Goal: Check status: Check status

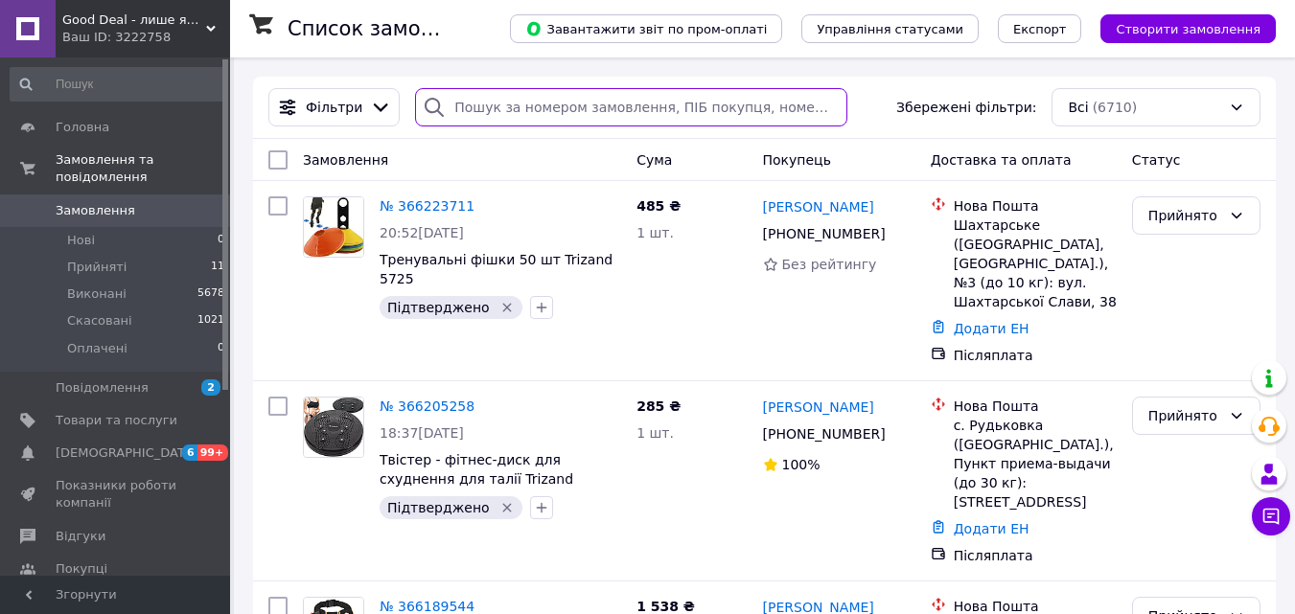
click at [489, 111] on input "search" at bounding box center [631, 107] width 432 height 38
paste input "0986492130"
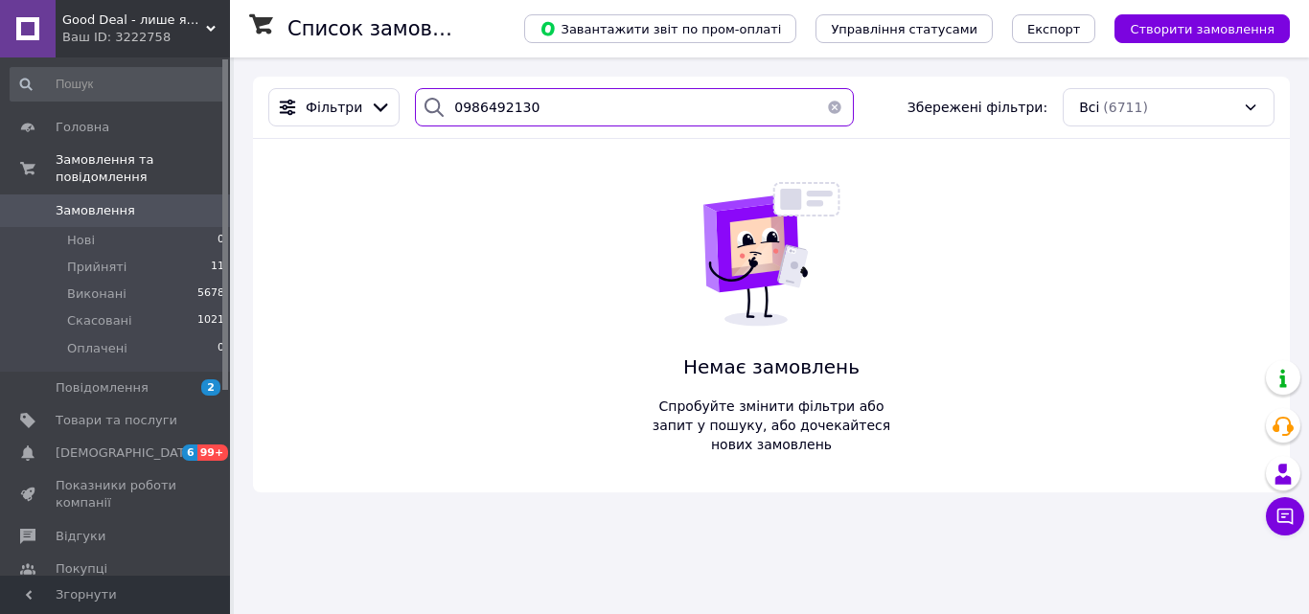
type input "0986492130"
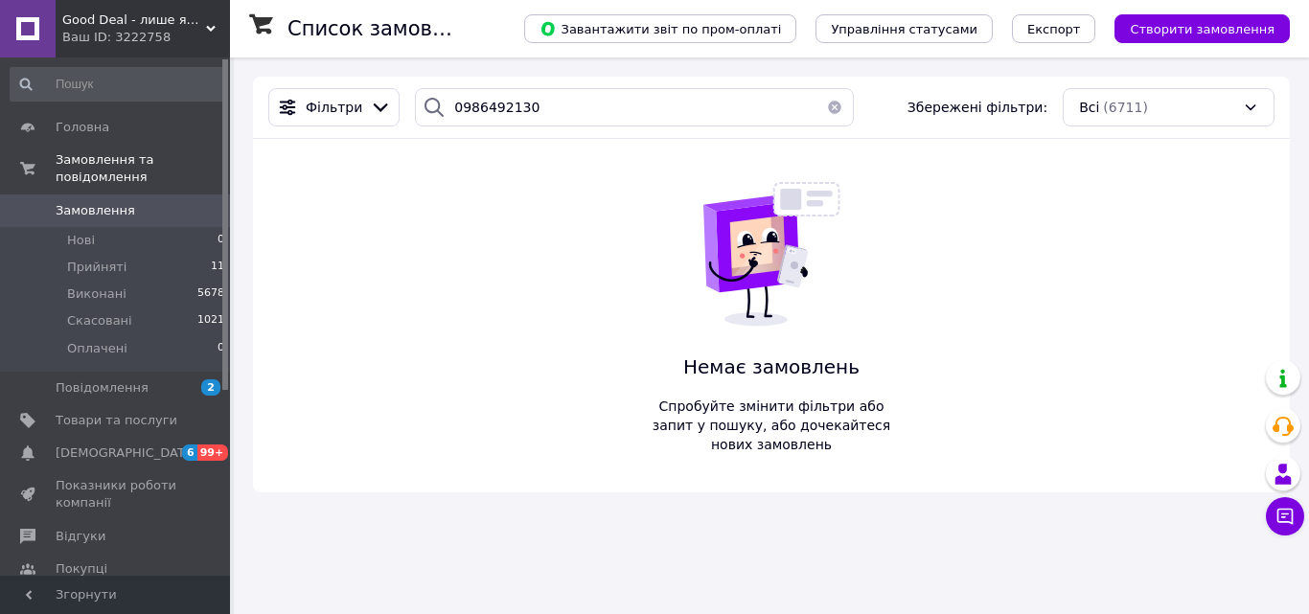
click at [830, 105] on button "button" at bounding box center [834, 107] width 38 height 38
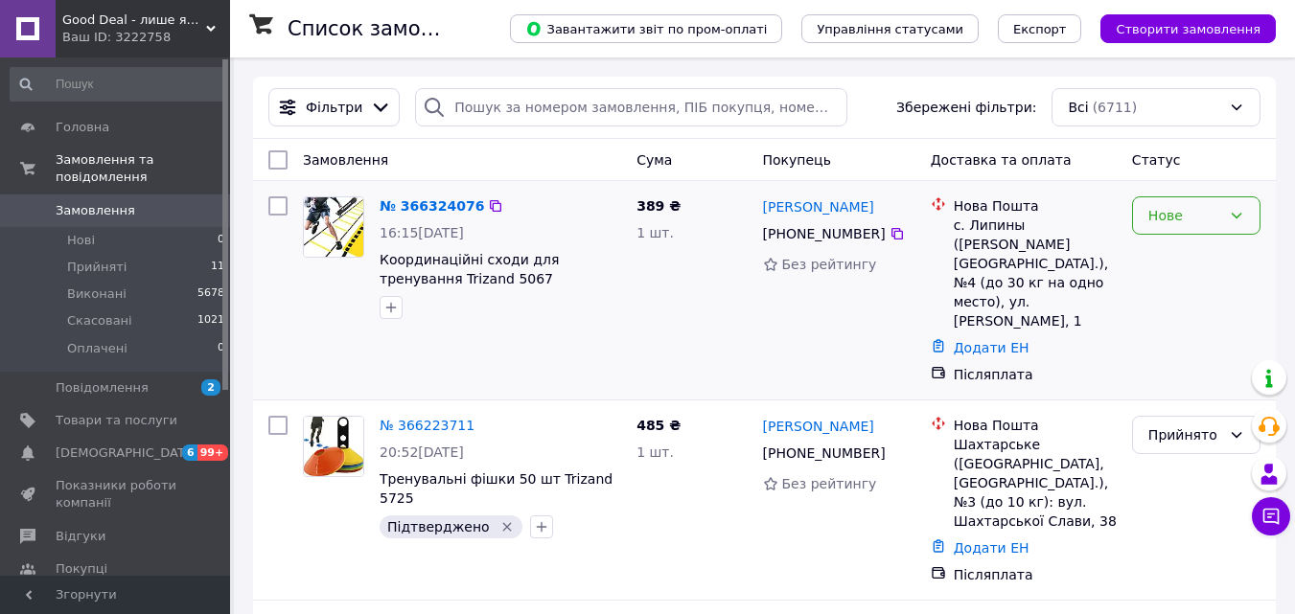
click at [1196, 216] on div "Нове" at bounding box center [1184, 215] width 73 height 21
click at [1195, 250] on li "Прийнято" at bounding box center [1196, 258] width 126 height 34
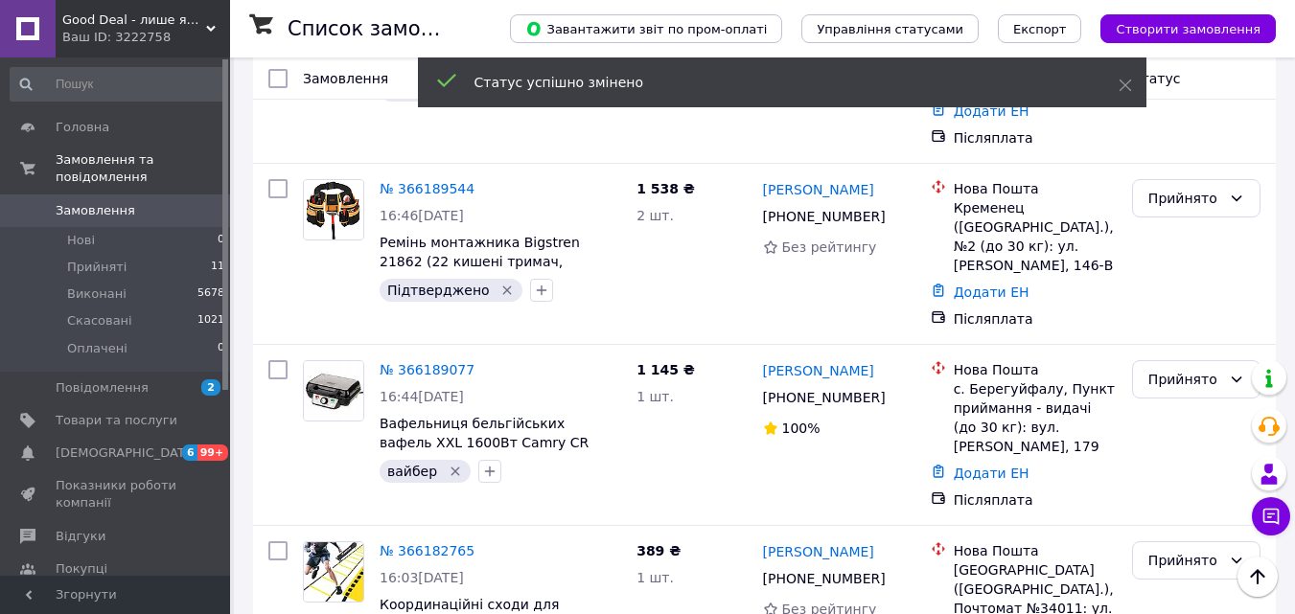
scroll to position [671, 0]
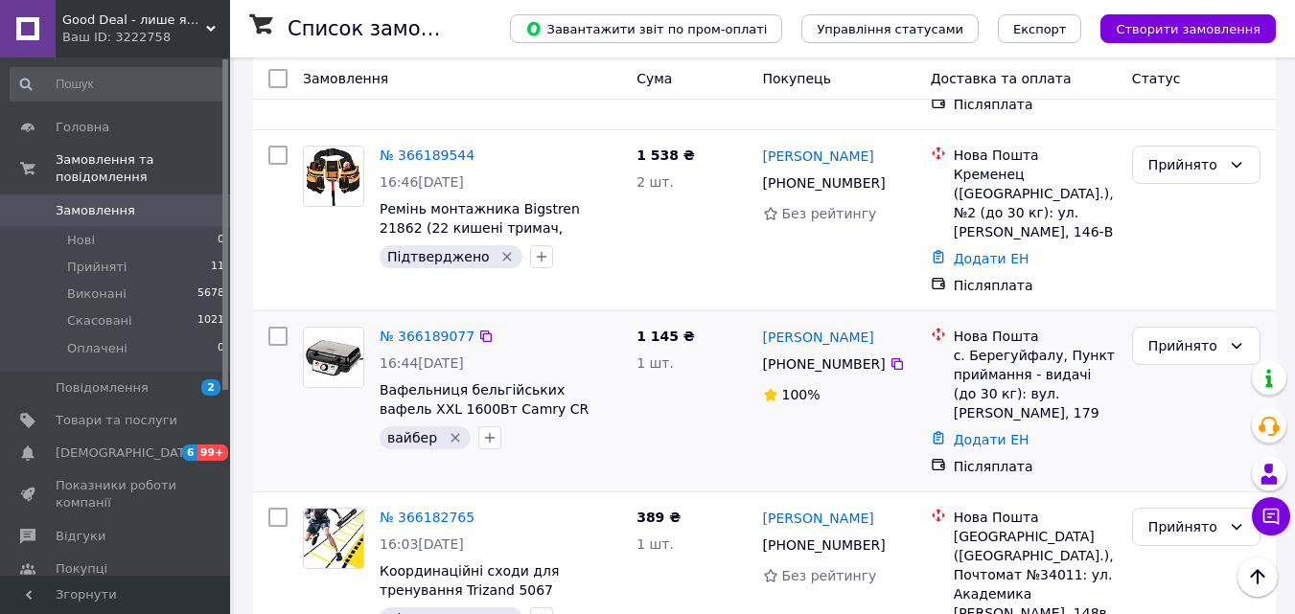
click at [451, 430] on icon "Видалити мітку" at bounding box center [454, 437] width 15 height 15
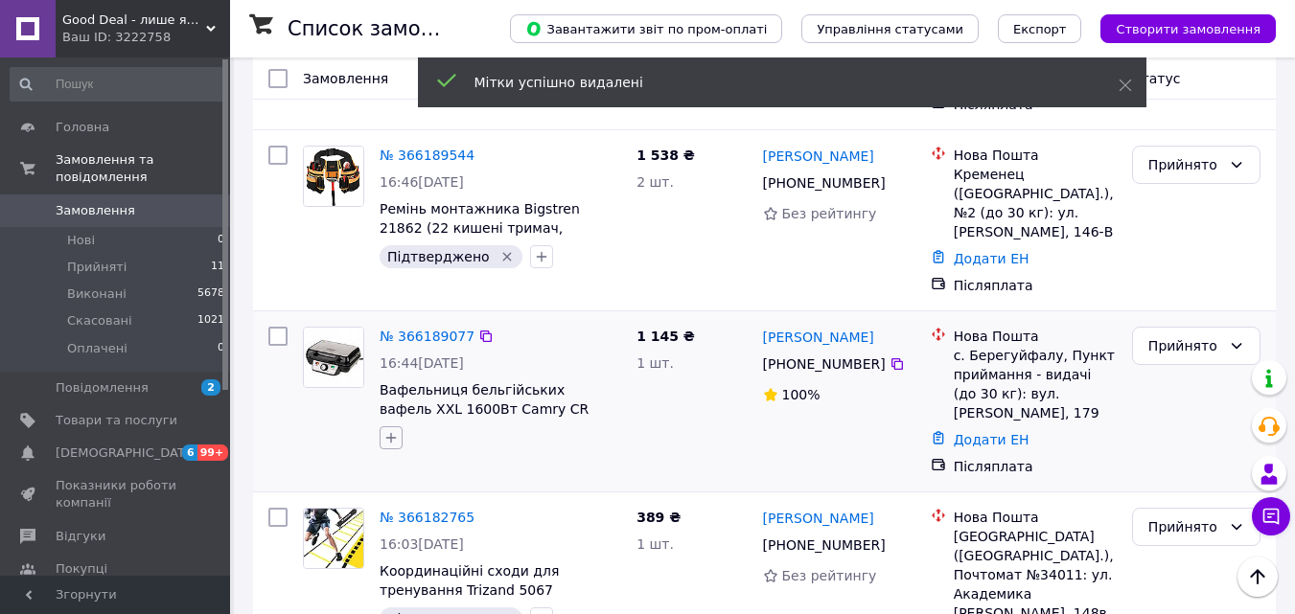
click at [386, 426] on button "button" at bounding box center [390, 437] width 23 height 23
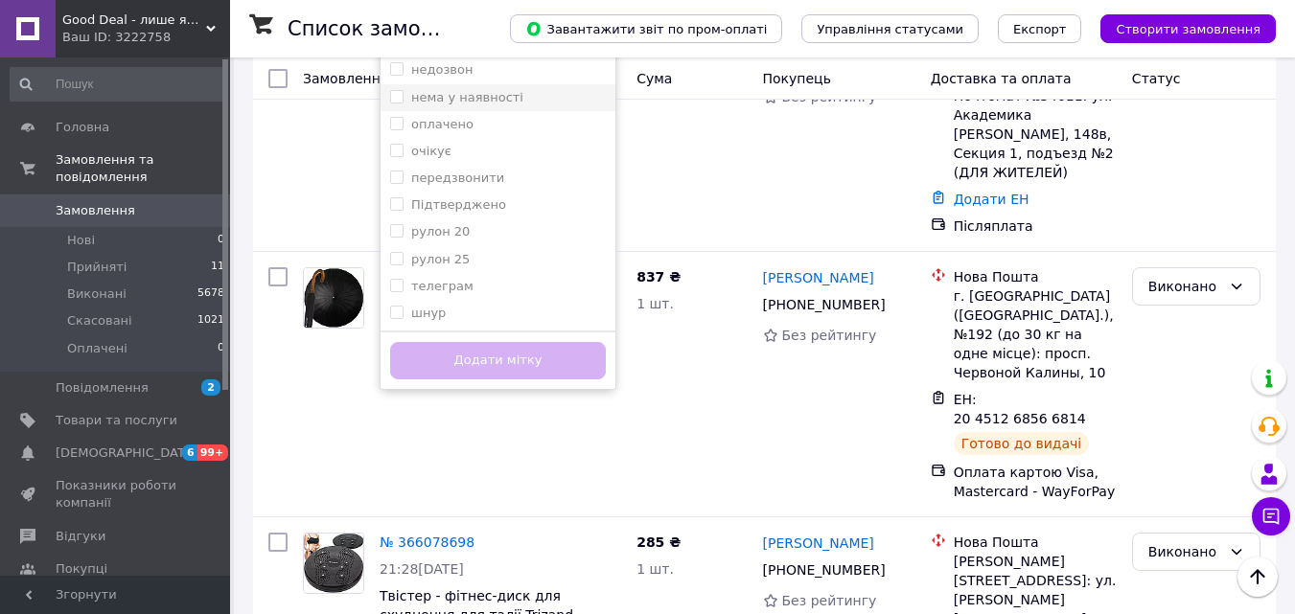
scroll to position [172, 0]
click at [485, 196] on label "Підтверджено" at bounding box center [458, 203] width 95 height 14
checkbox input "true"
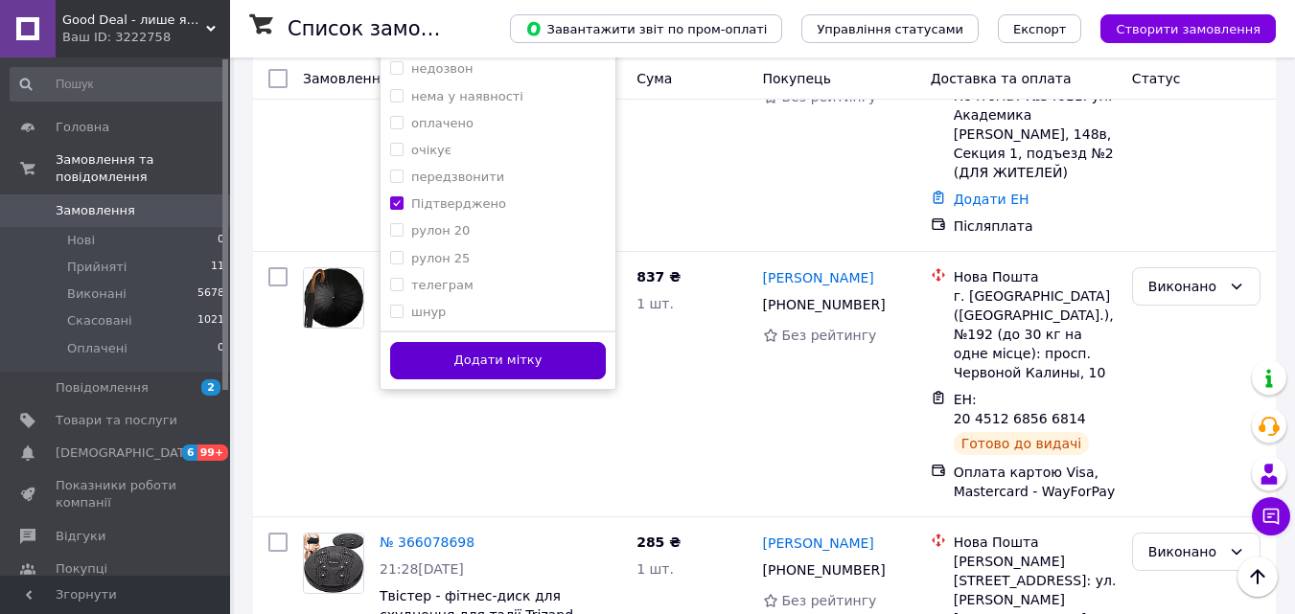
click at [504, 342] on button "Додати мітку" at bounding box center [498, 360] width 216 height 37
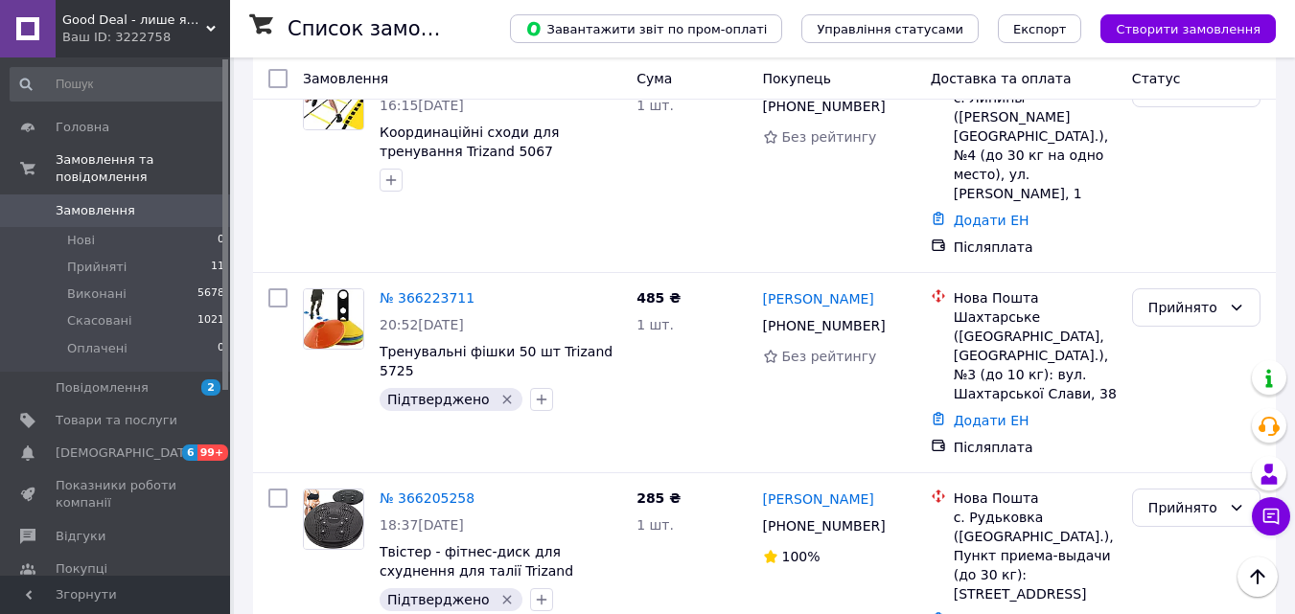
scroll to position [0, 0]
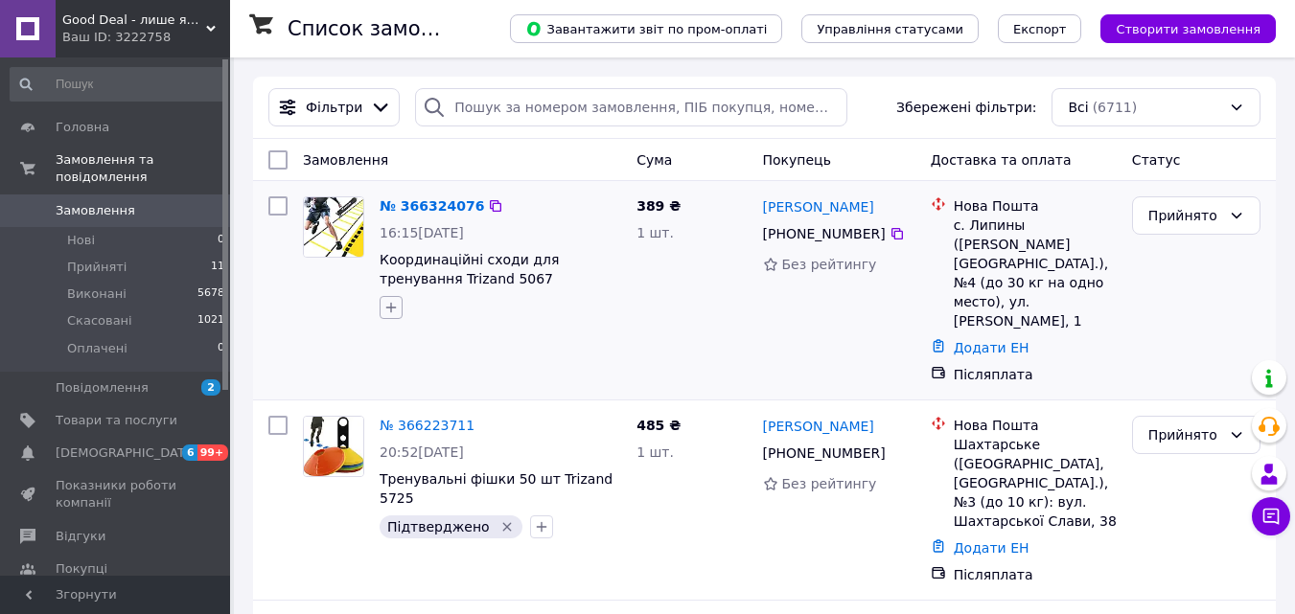
click at [396, 308] on icon "button" at bounding box center [391, 308] width 11 height 11
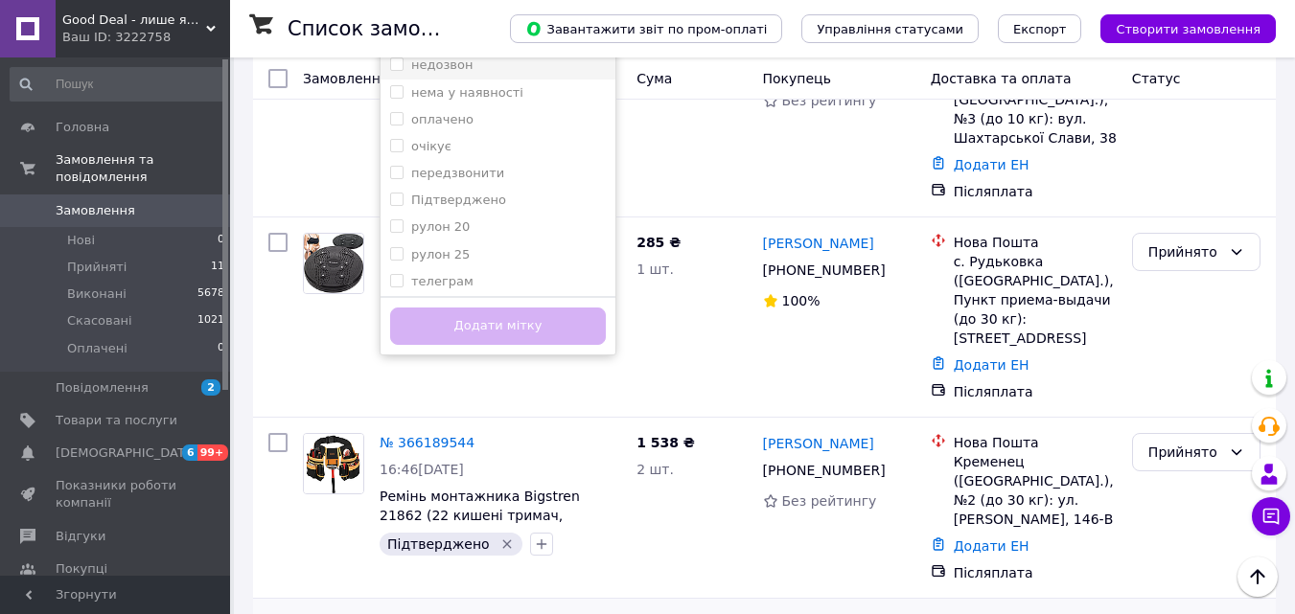
scroll to position [172, 0]
click at [509, 172] on div "Підтверджено" at bounding box center [498, 169] width 216 height 17
checkbox input "true"
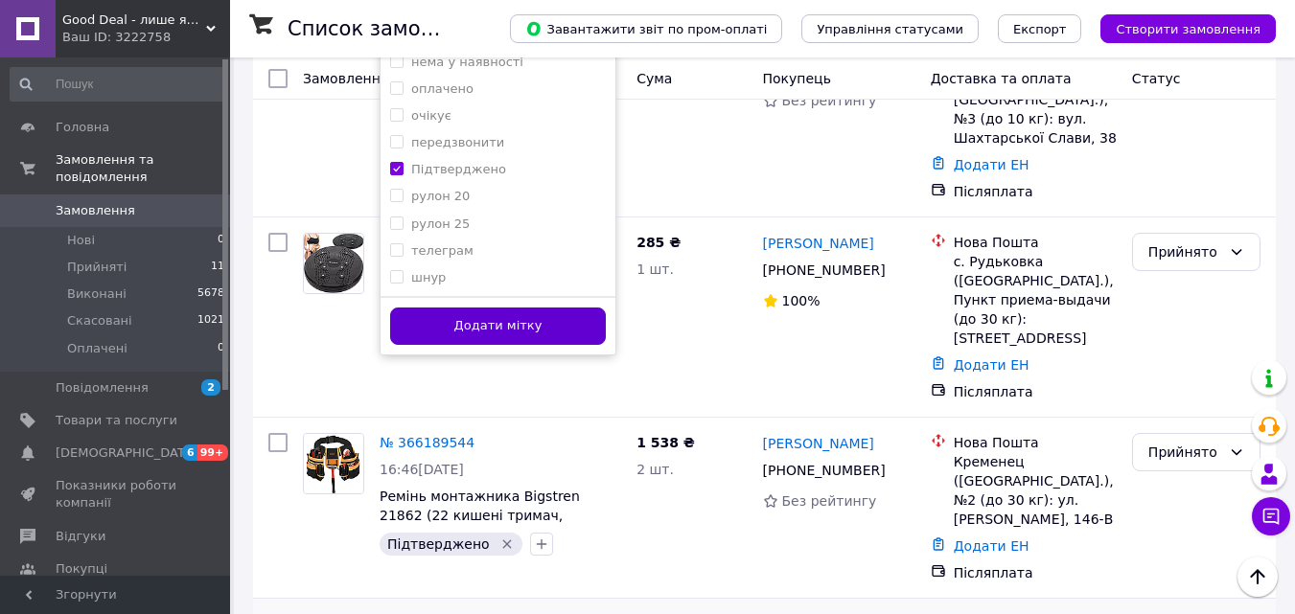
click at [538, 318] on button "Додати мітку" at bounding box center [498, 326] width 216 height 37
